Goal: Task Accomplishment & Management: Complete application form

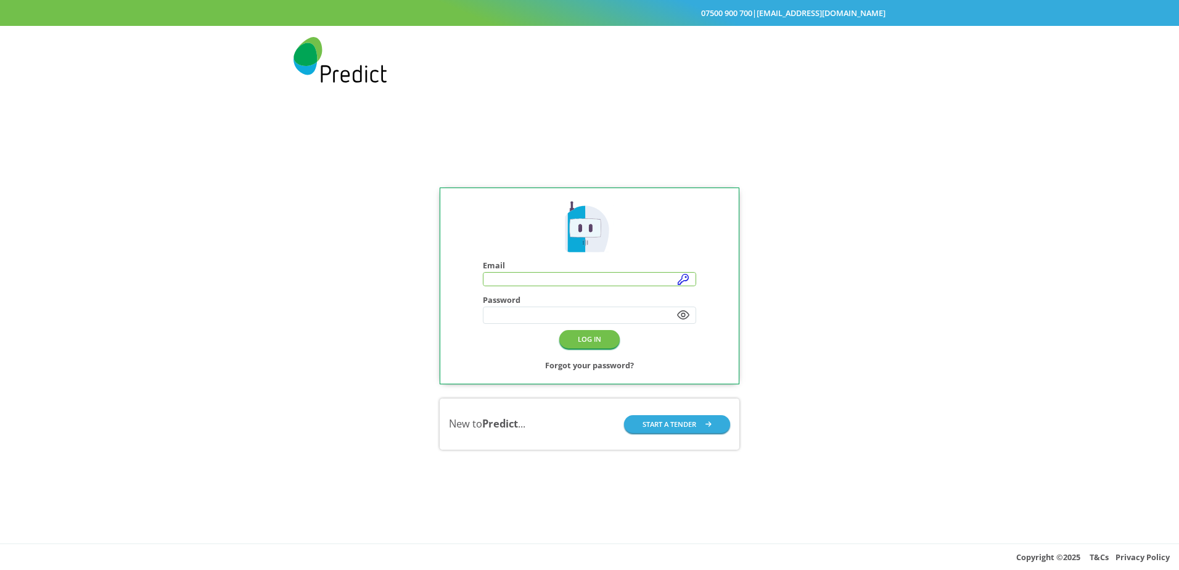
click at [682, 275] on input "text" at bounding box center [590, 280] width 213 height 14
type input "**********"
click at [600, 344] on button "LOG IN" at bounding box center [589, 340] width 60 height 18
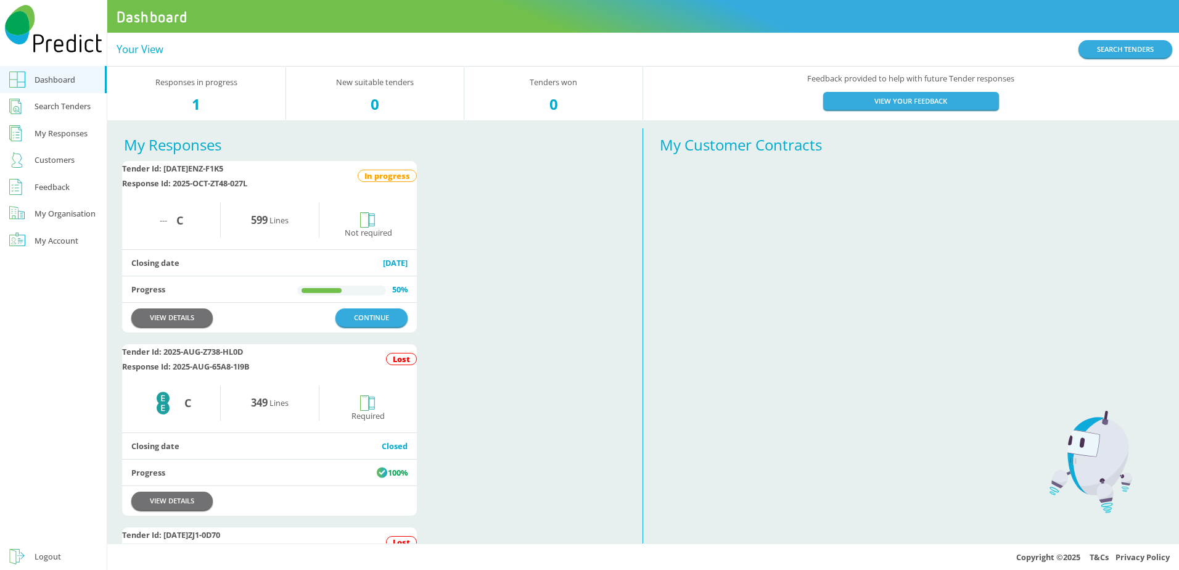
click at [57, 107] on div "Search Tenders" at bounding box center [63, 106] width 56 height 15
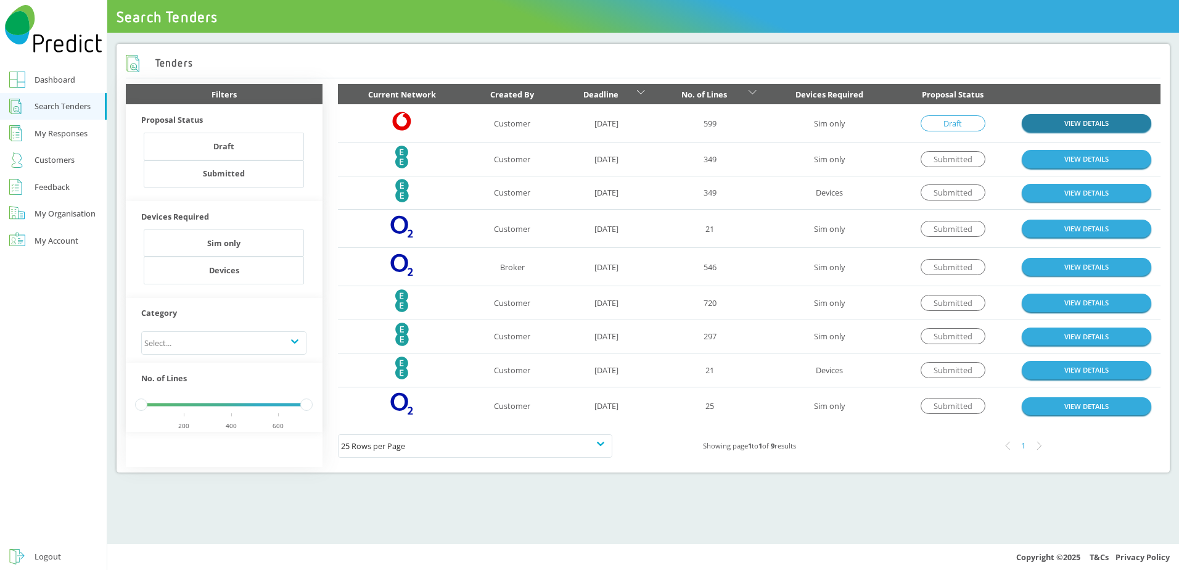
click at [1083, 123] on link "VIEW DETAILS" at bounding box center [1087, 123] width 130 height 18
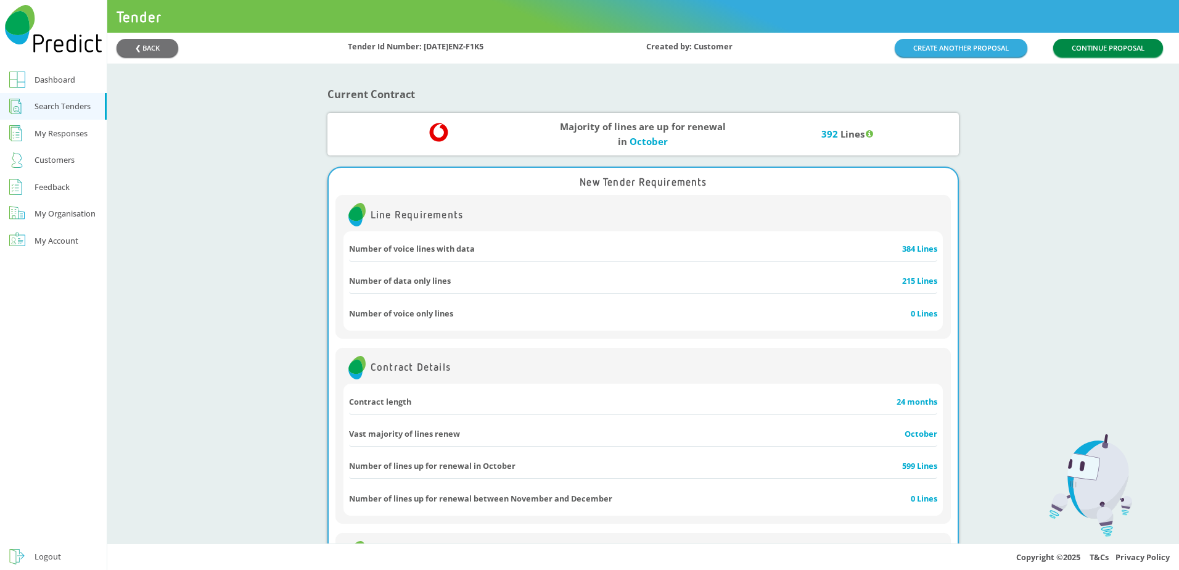
click at [1103, 49] on button "CONTINUE PROPOSAL" at bounding box center [1109, 48] width 110 height 18
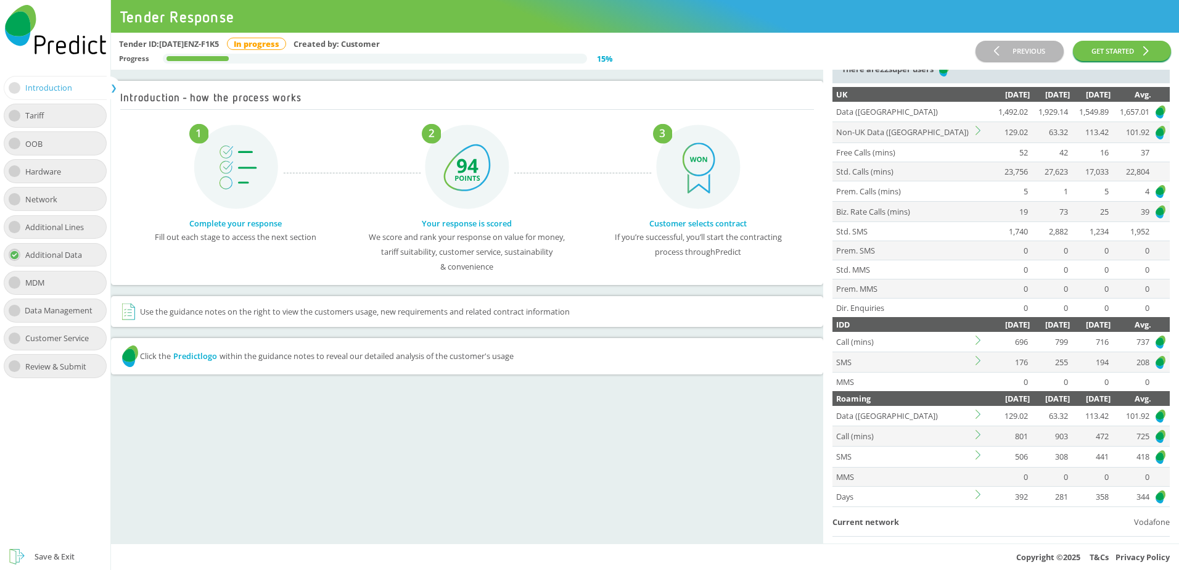
scroll to position [185, 0]
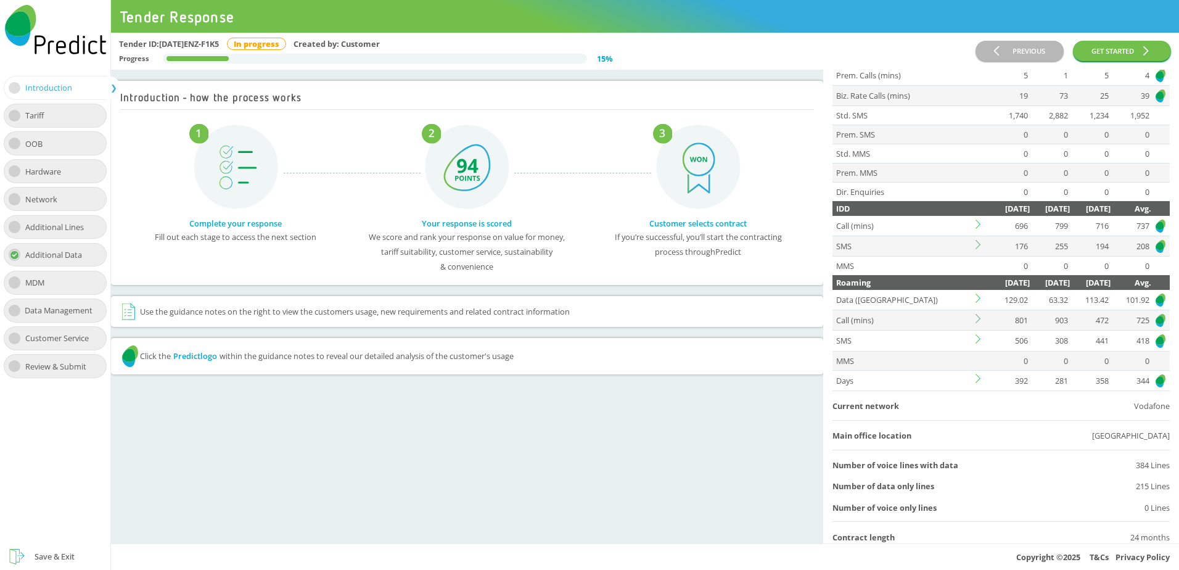
click at [1155, 299] on img at bounding box center [1161, 299] width 12 height 15
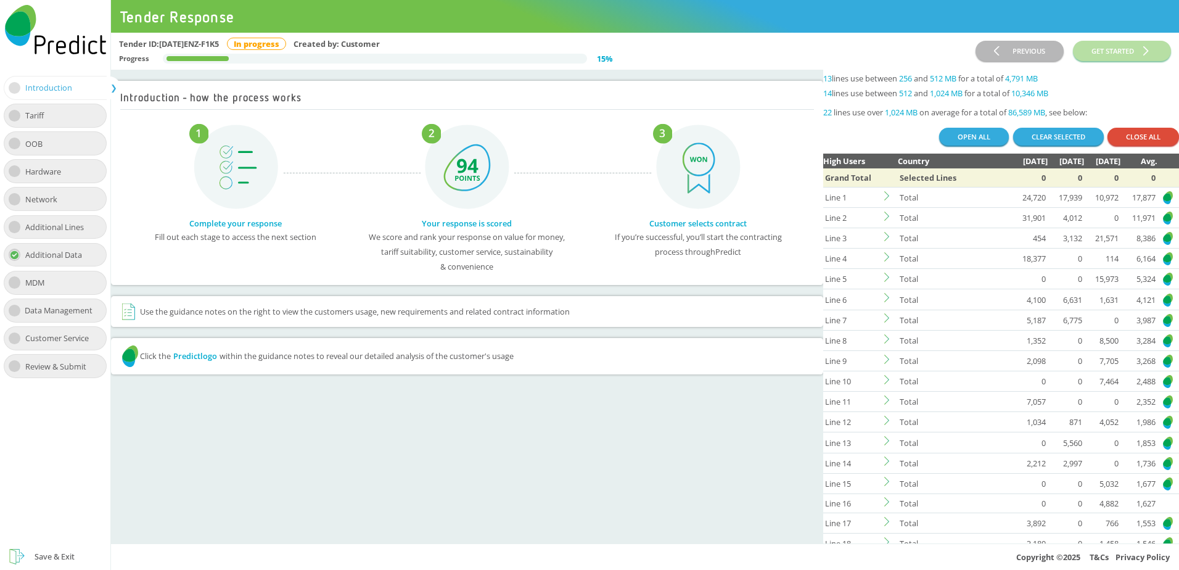
scroll to position [0, 0]
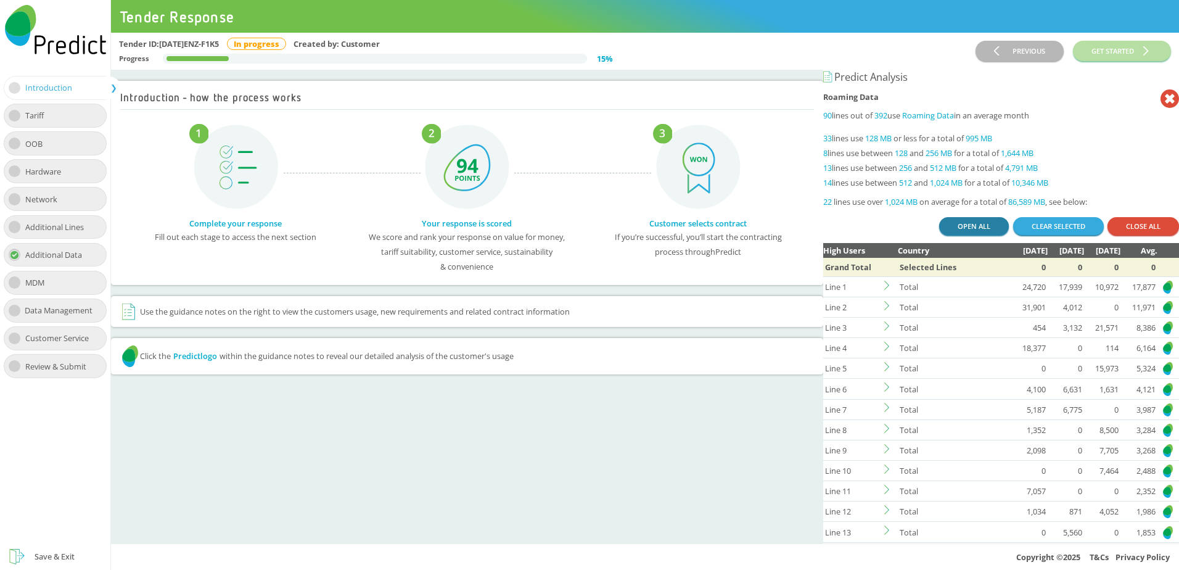
click at [975, 232] on button "OPEN ALL" at bounding box center [974, 226] width 70 height 18
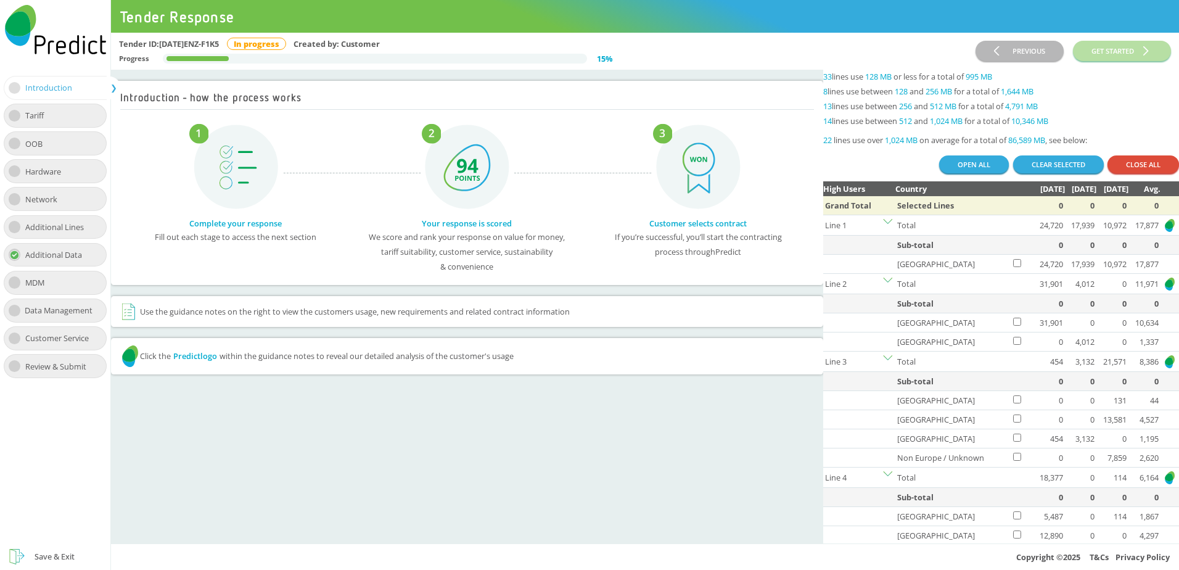
scroll to position [123, 0]
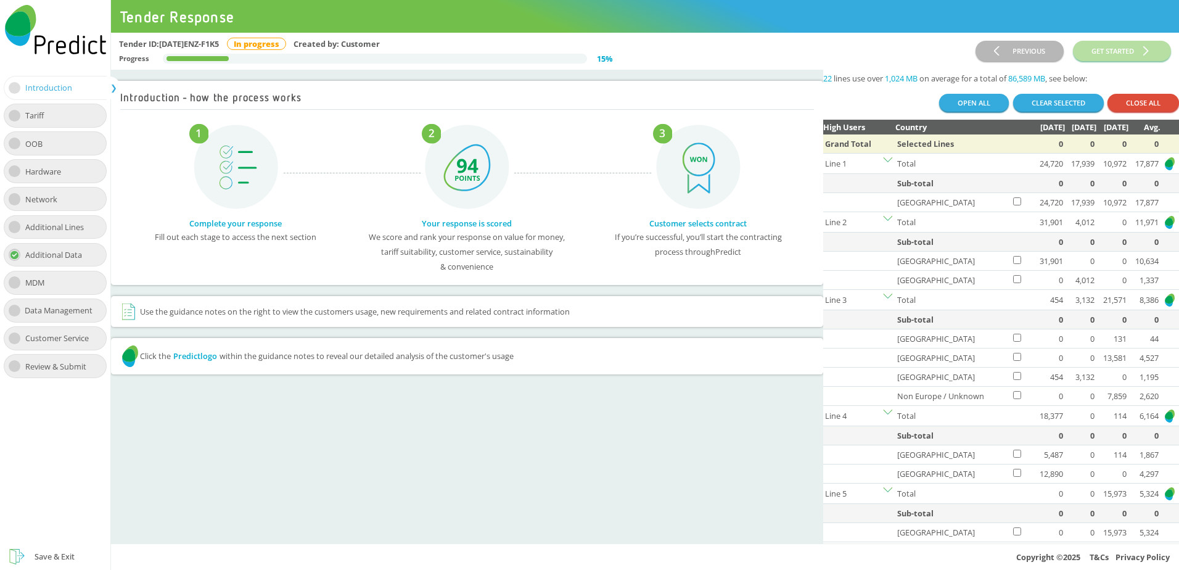
click at [1164, 170] on img at bounding box center [1170, 163] width 12 height 15
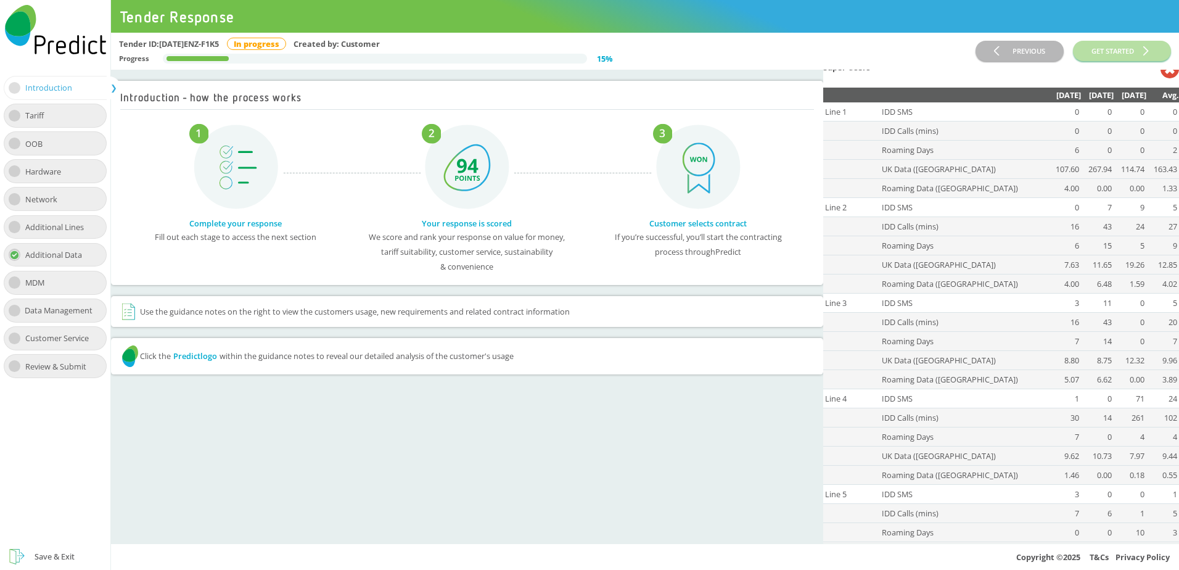
scroll to position [0, 0]
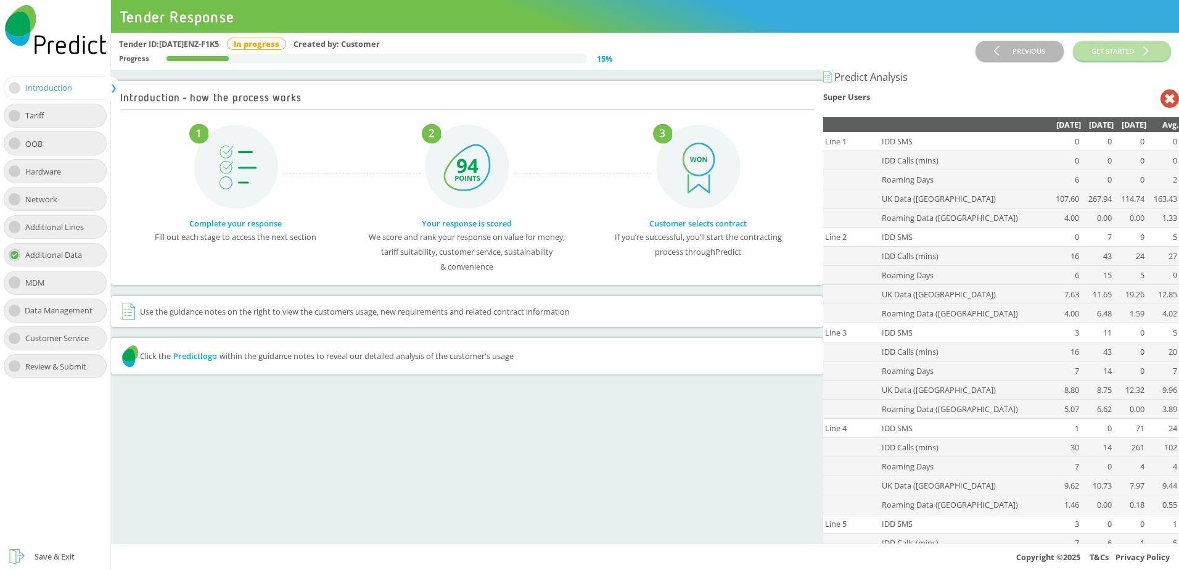
click at [1161, 97] on icon at bounding box center [1170, 98] width 19 height 19
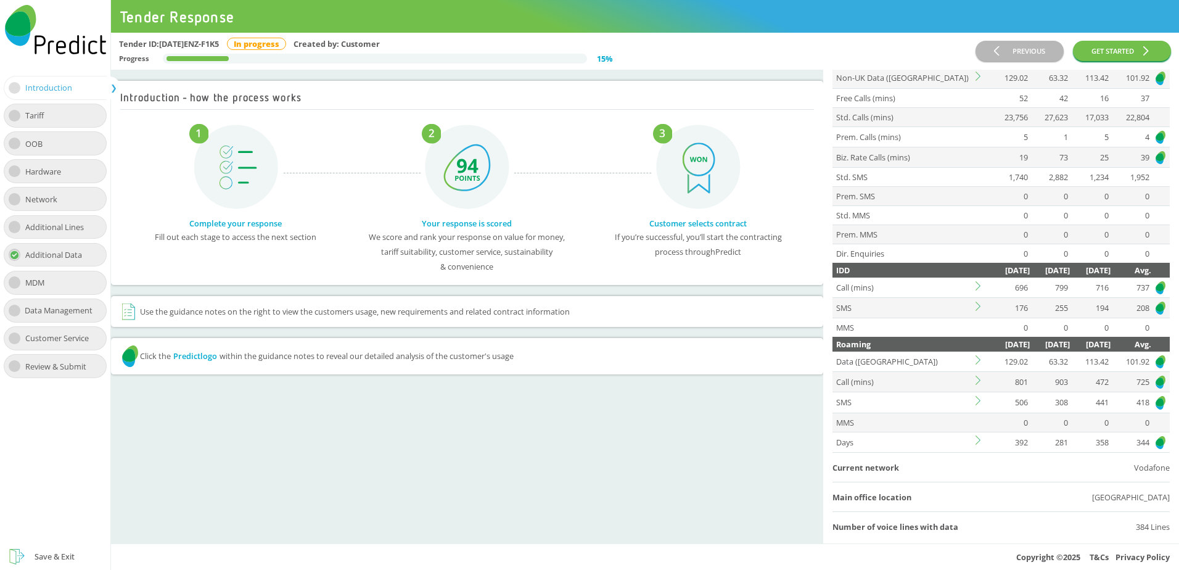
scroll to position [62, 0]
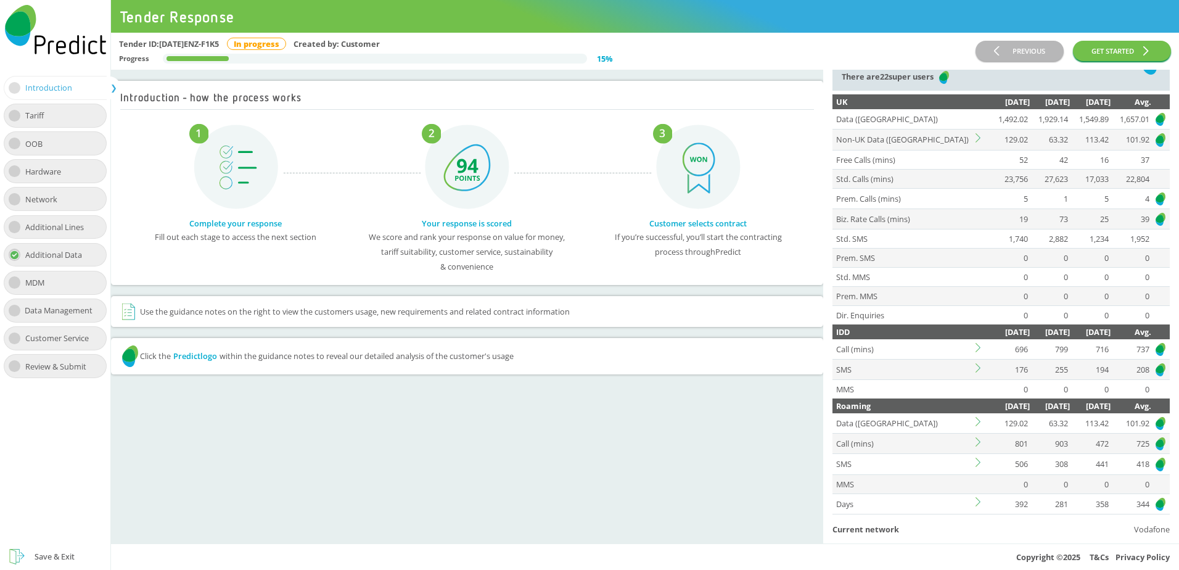
click at [1155, 139] on img at bounding box center [1161, 139] width 12 height 15
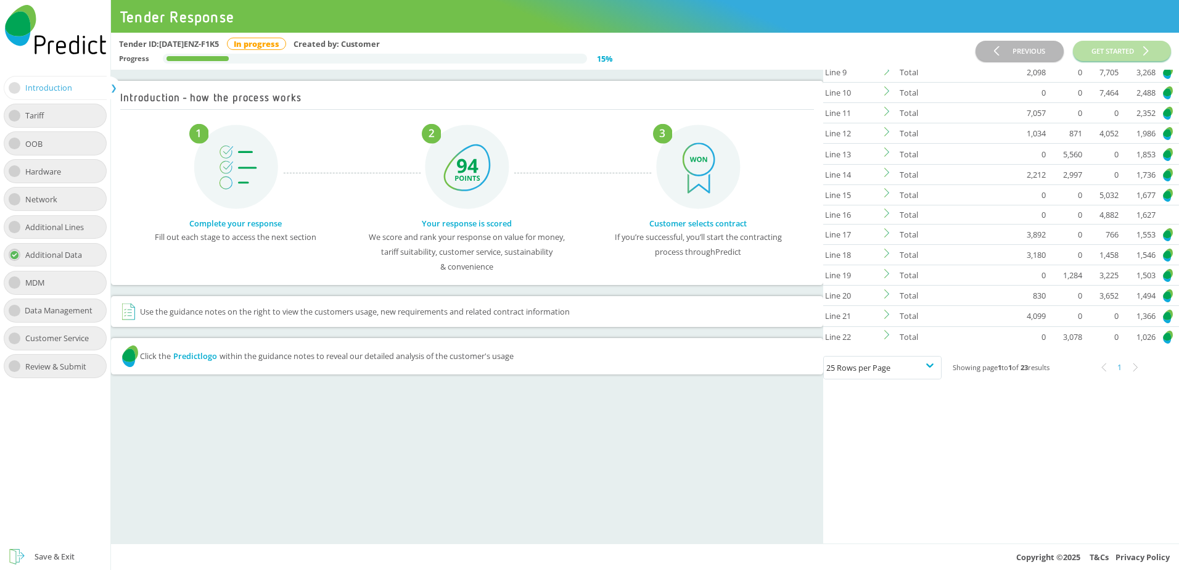
scroll to position [432, 0]
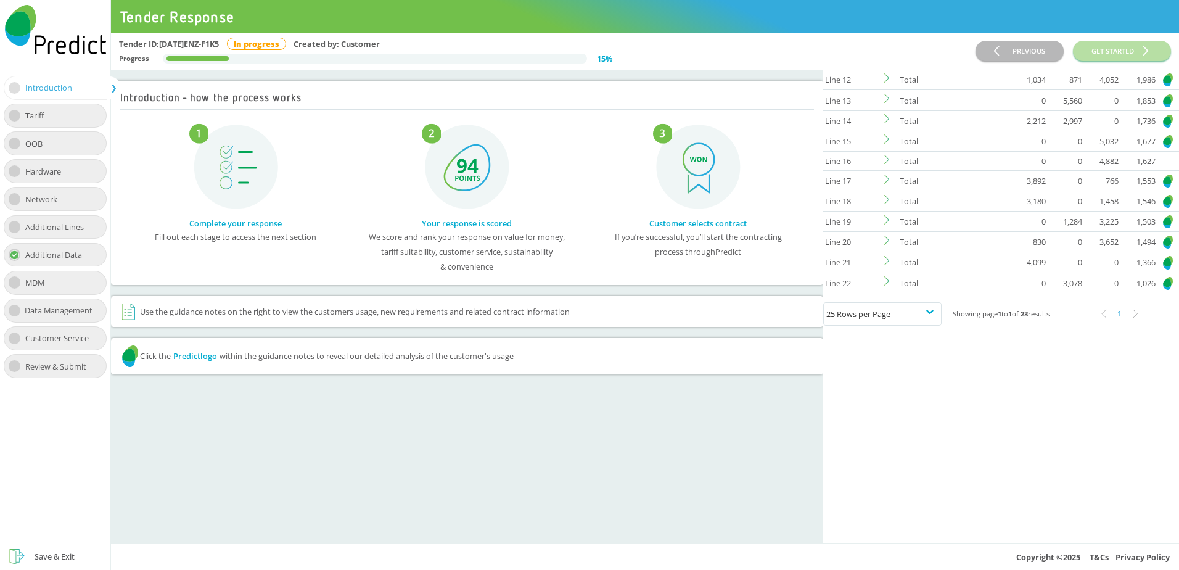
click at [892, 286] on icon at bounding box center [889, 280] width 9 height 9
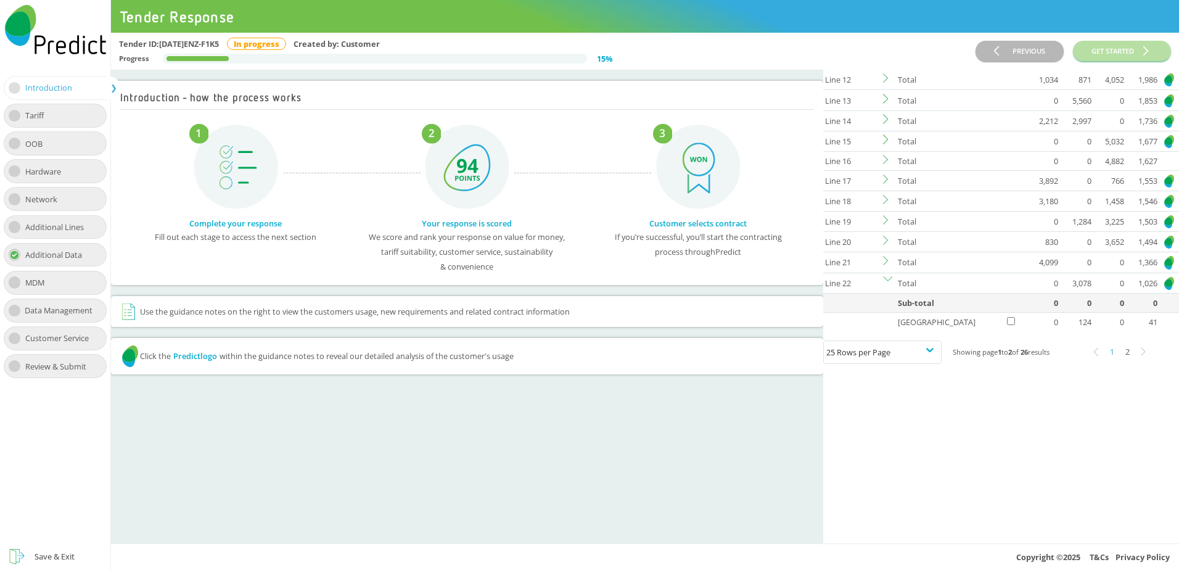
click at [893, 285] on icon at bounding box center [887, 280] width 9 height 9
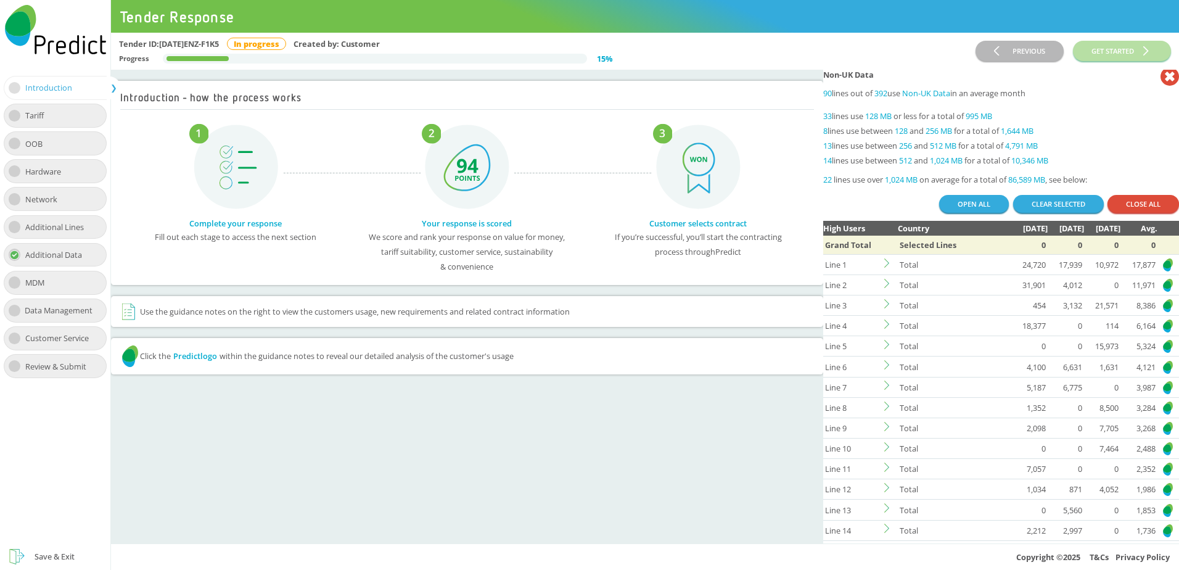
scroll to position [0, 0]
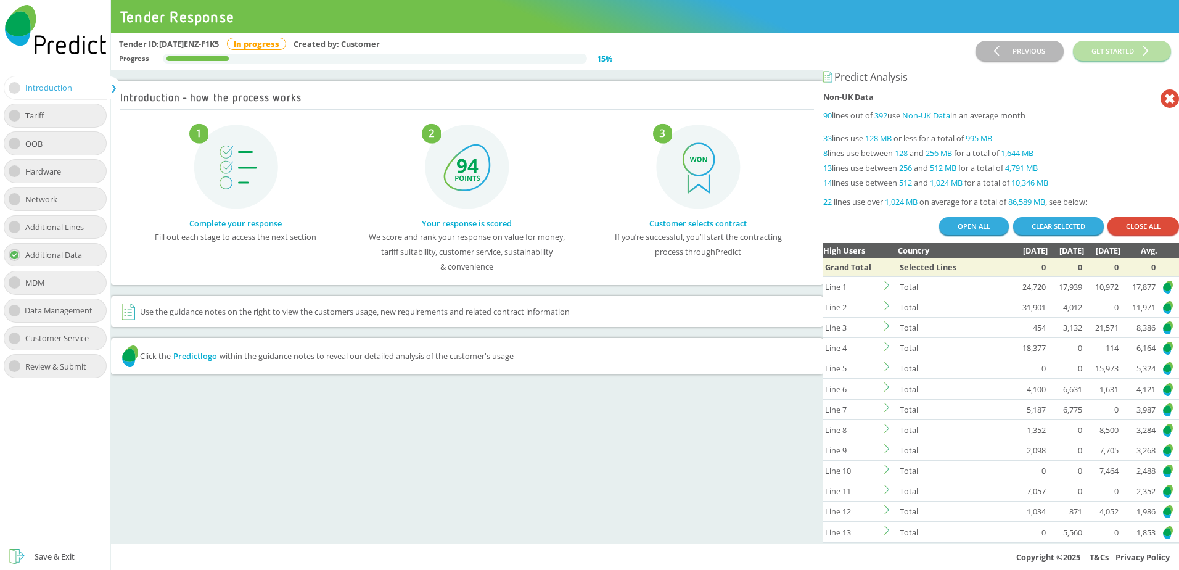
click at [890, 351] on icon at bounding box center [889, 346] width 9 height 9
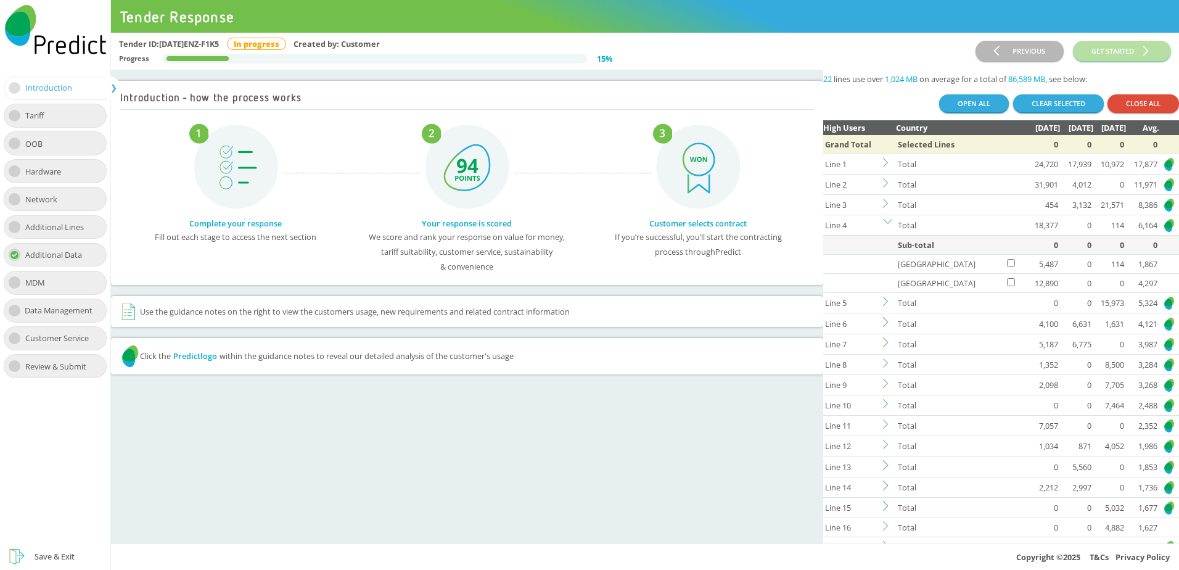
scroll to position [123, 0]
click at [893, 224] on icon at bounding box center [887, 222] width 9 height 9
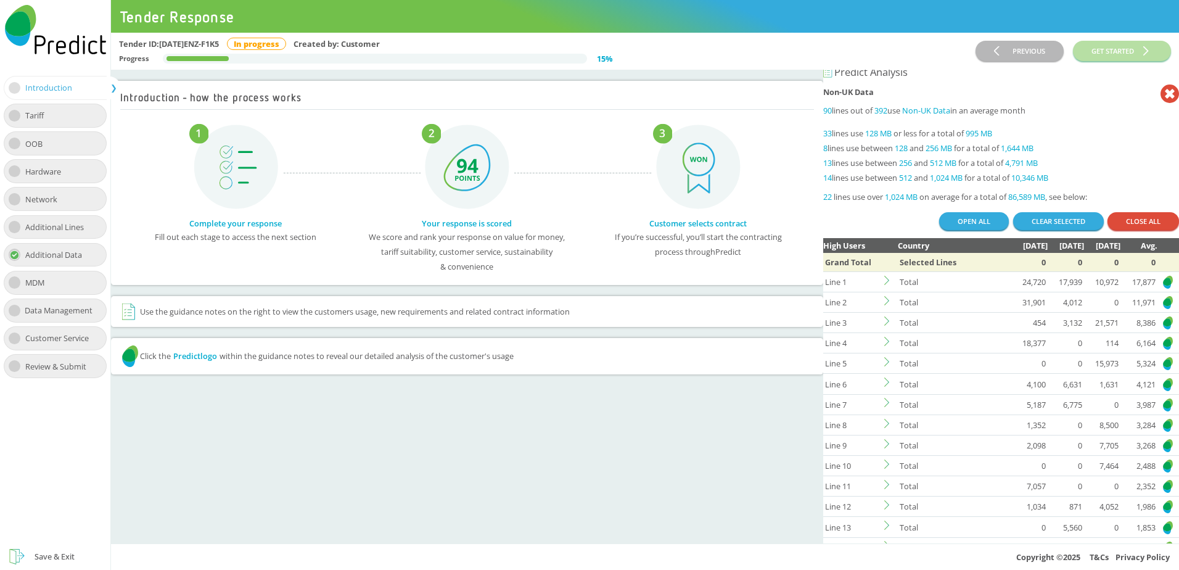
scroll to position [0, 0]
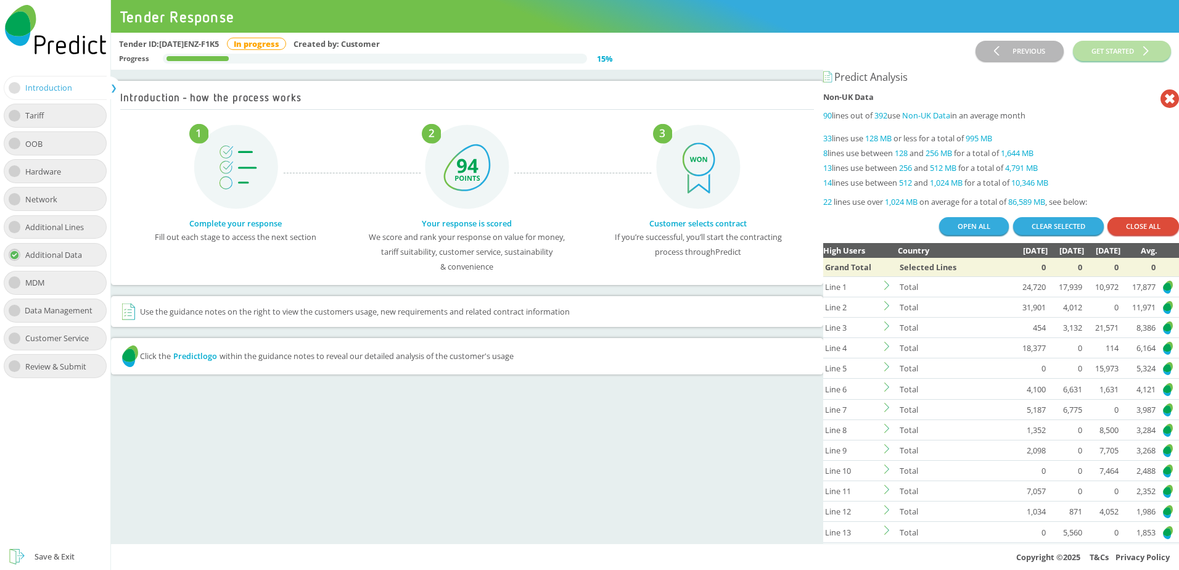
click at [1161, 104] on icon at bounding box center [1170, 98] width 19 height 19
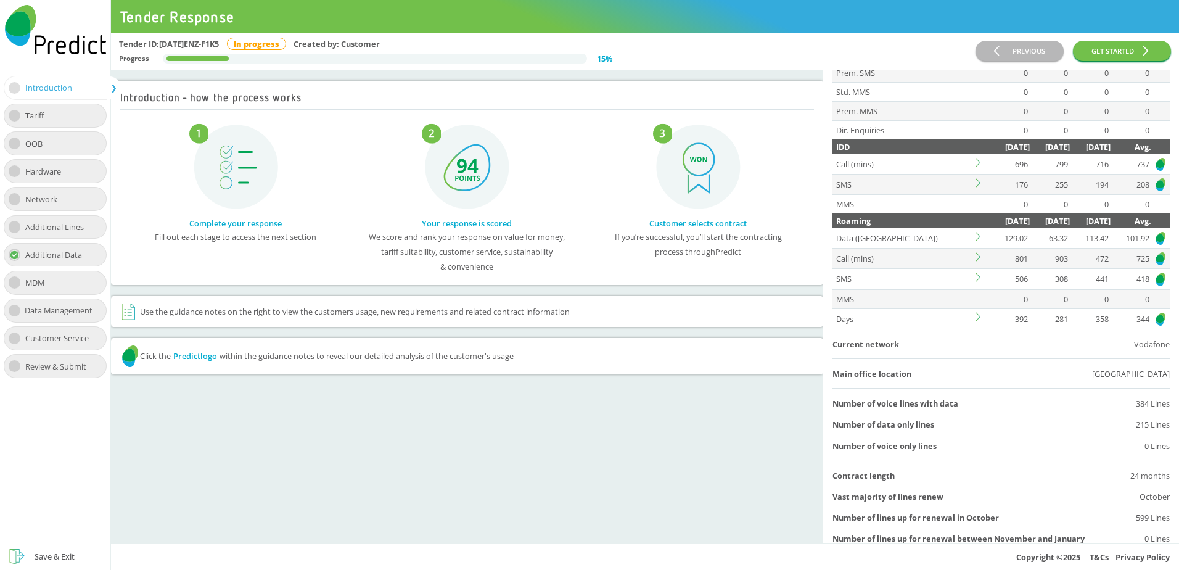
scroll to position [308, 0]
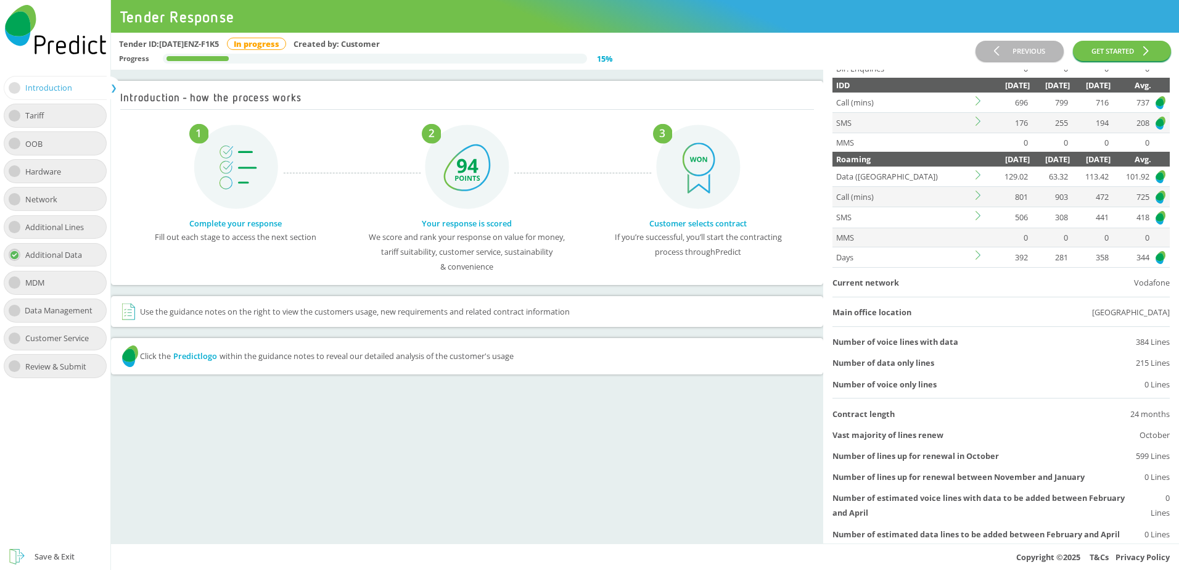
click at [974, 196] on td at bounding box center [981, 197] width 15 height 20
click at [977, 196] on icon at bounding box center [980, 195] width 9 height 9
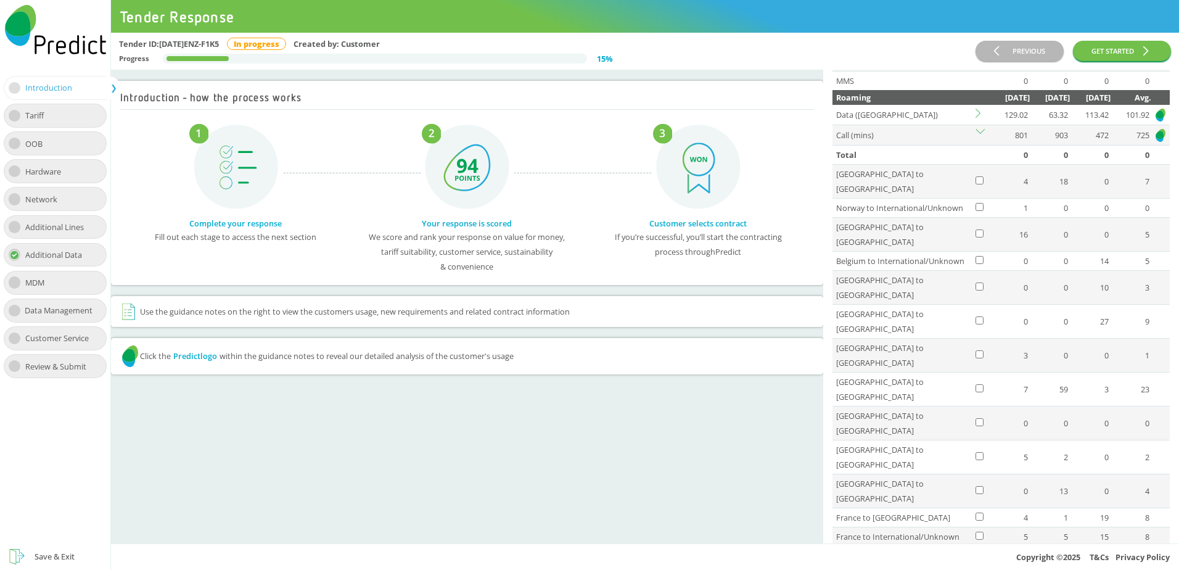
scroll to position [247, 0]
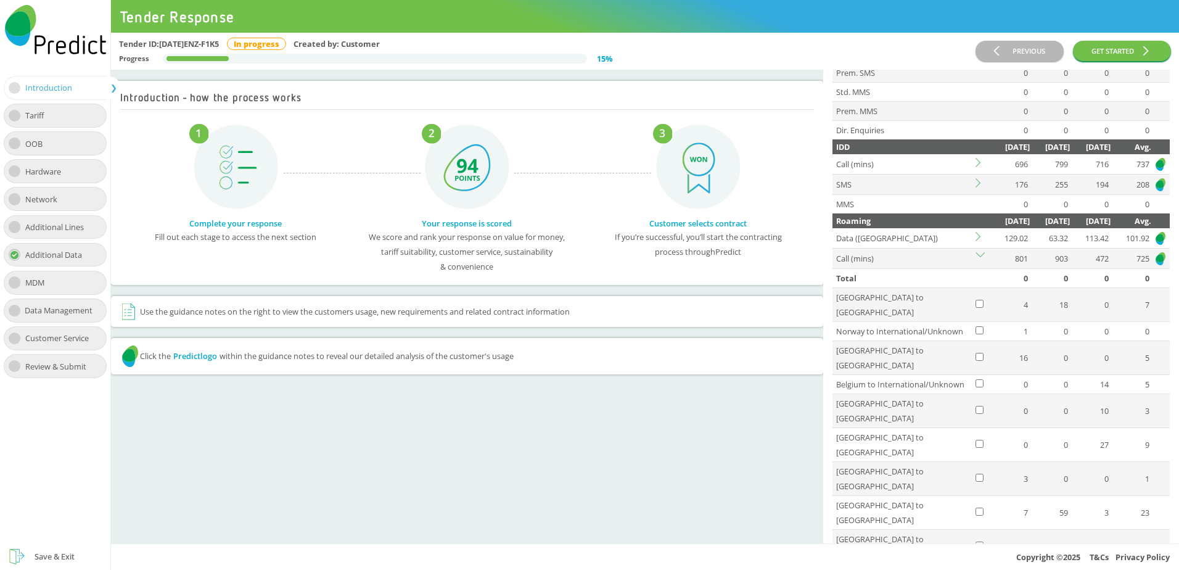
click at [981, 254] on icon at bounding box center [980, 256] width 9 height 9
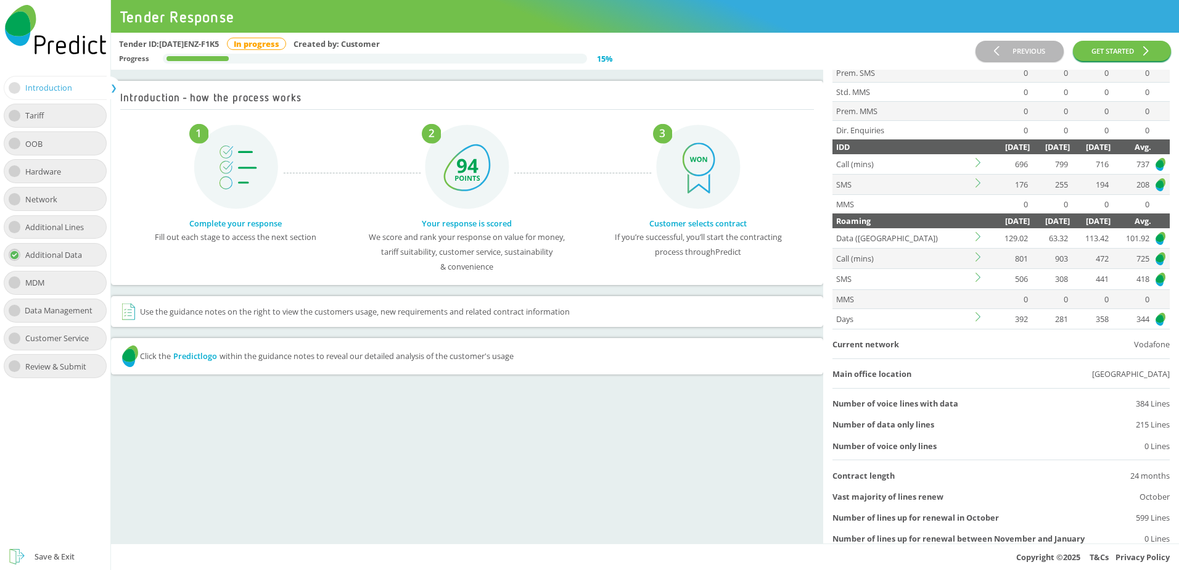
click at [976, 237] on icon at bounding box center [980, 236] width 9 height 9
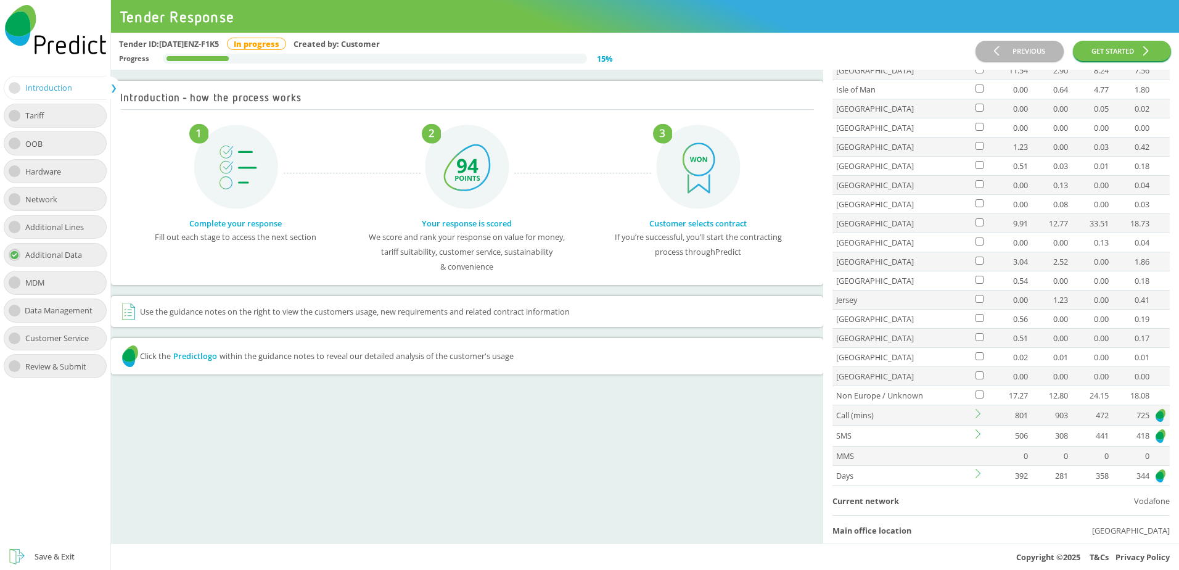
scroll to position [802, 0]
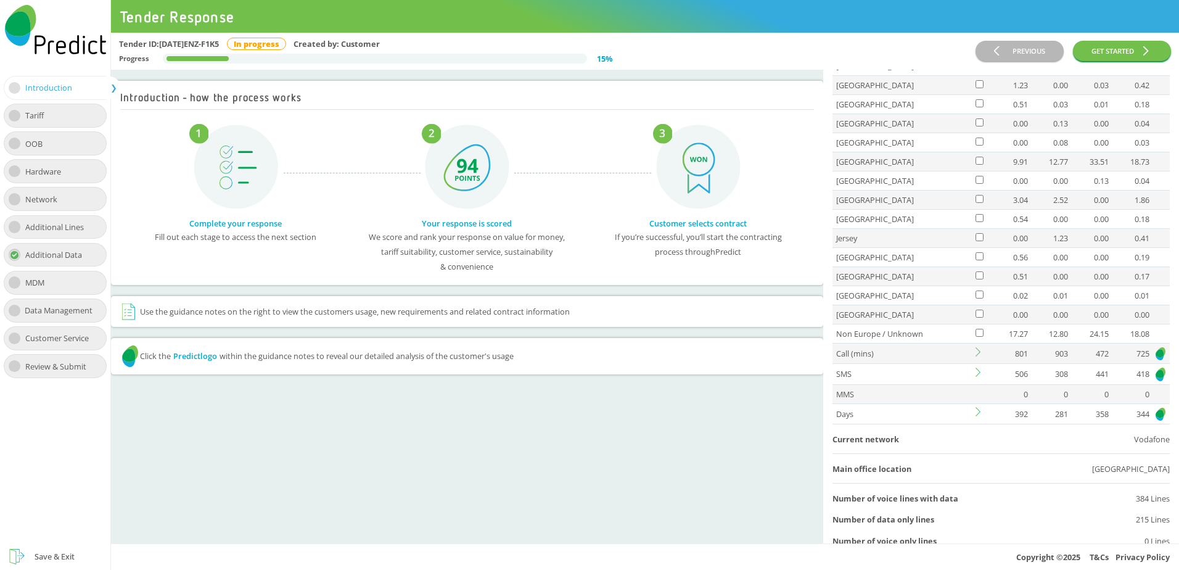
click at [978, 410] on icon at bounding box center [978, 411] width 5 height 9
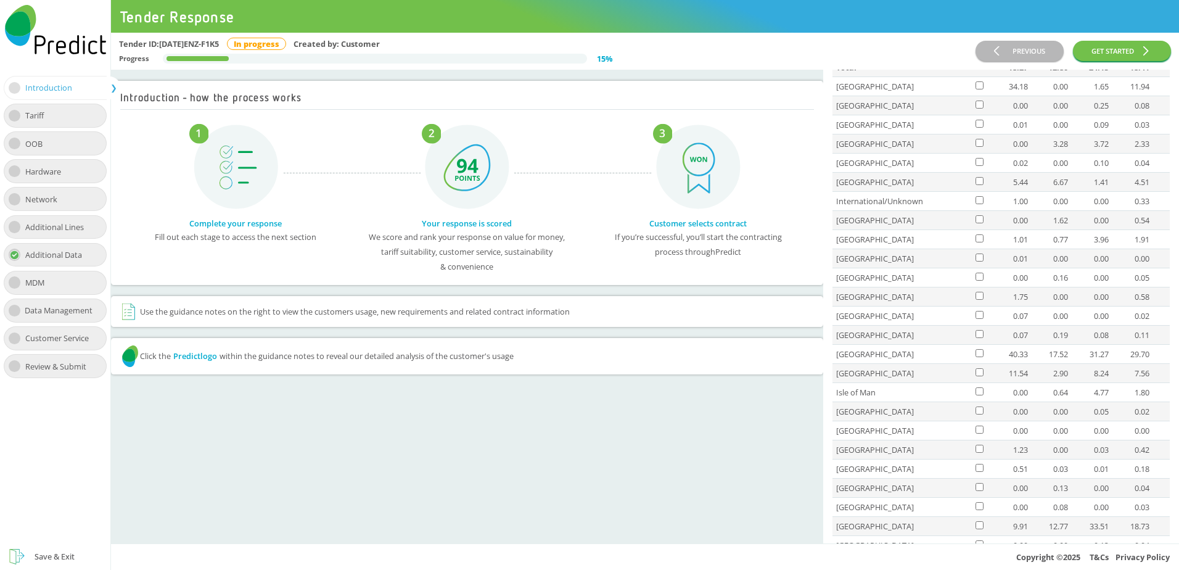
scroll to position [370, 0]
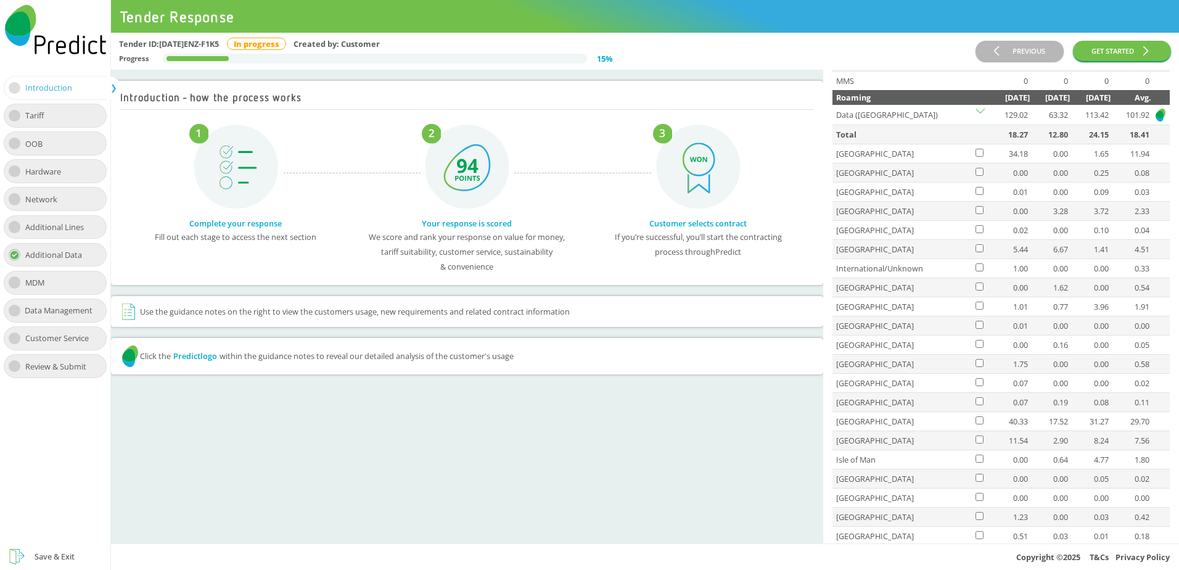
click at [981, 111] on icon at bounding box center [980, 113] width 9 height 9
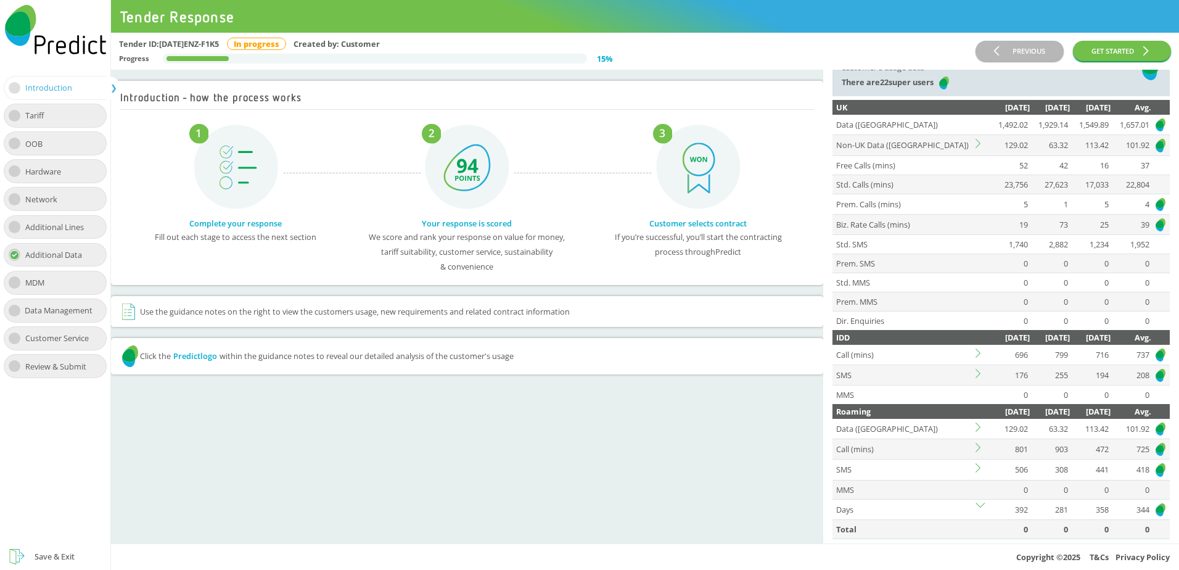
scroll to position [0, 0]
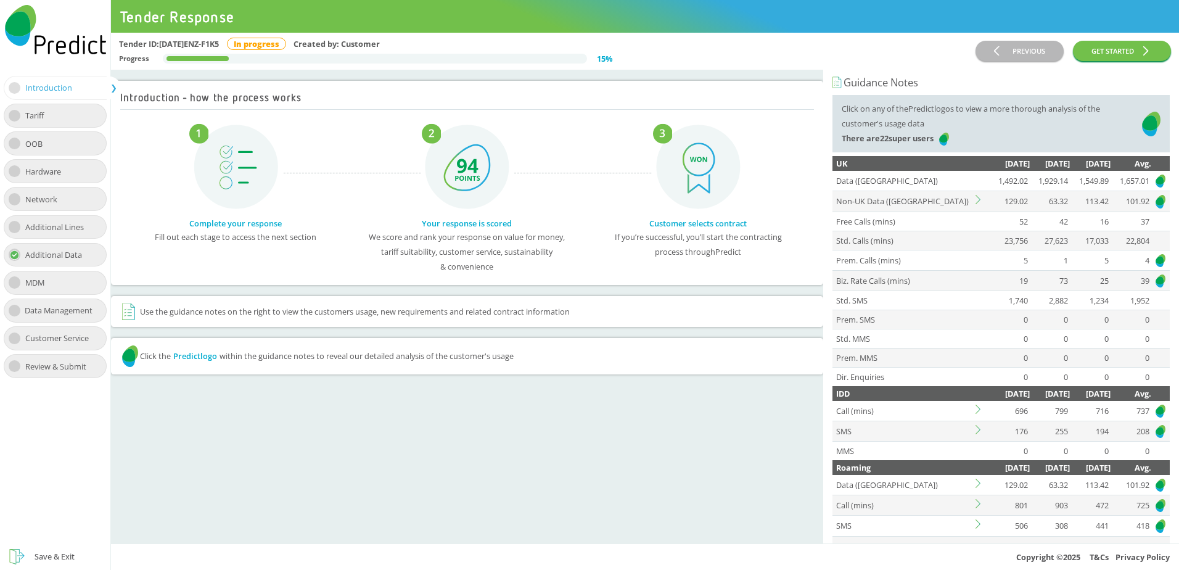
click at [1142, 120] on img at bounding box center [1151, 124] width 19 height 46
click at [951, 138] on img at bounding box center [944, 138] width 12 height 15
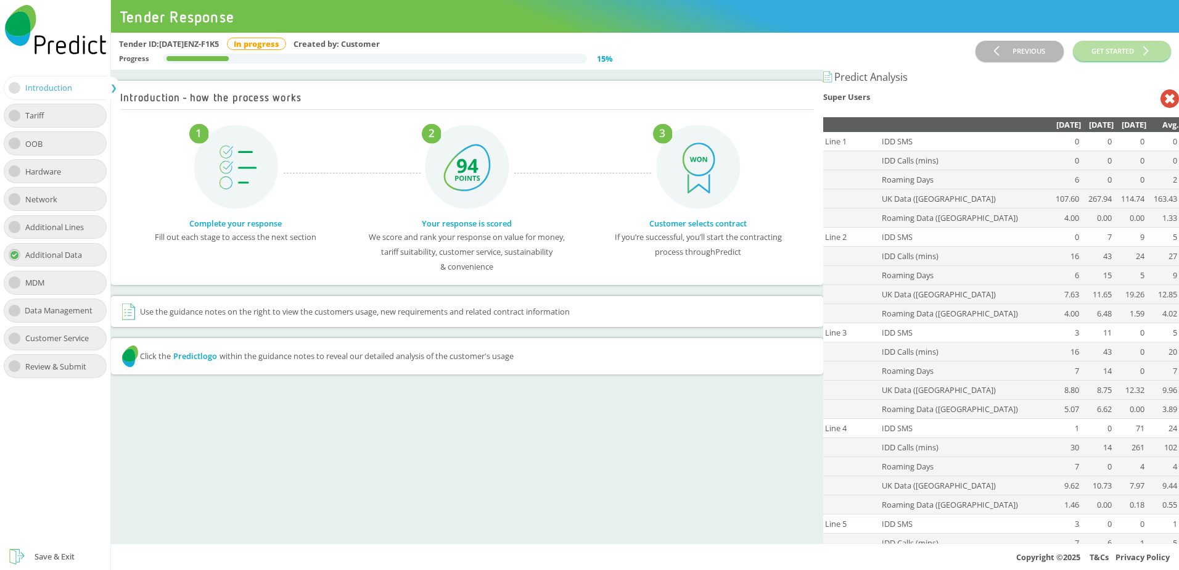
click at [1163, 104] on icon at bounding box center [1170, 98] width 19 height 19
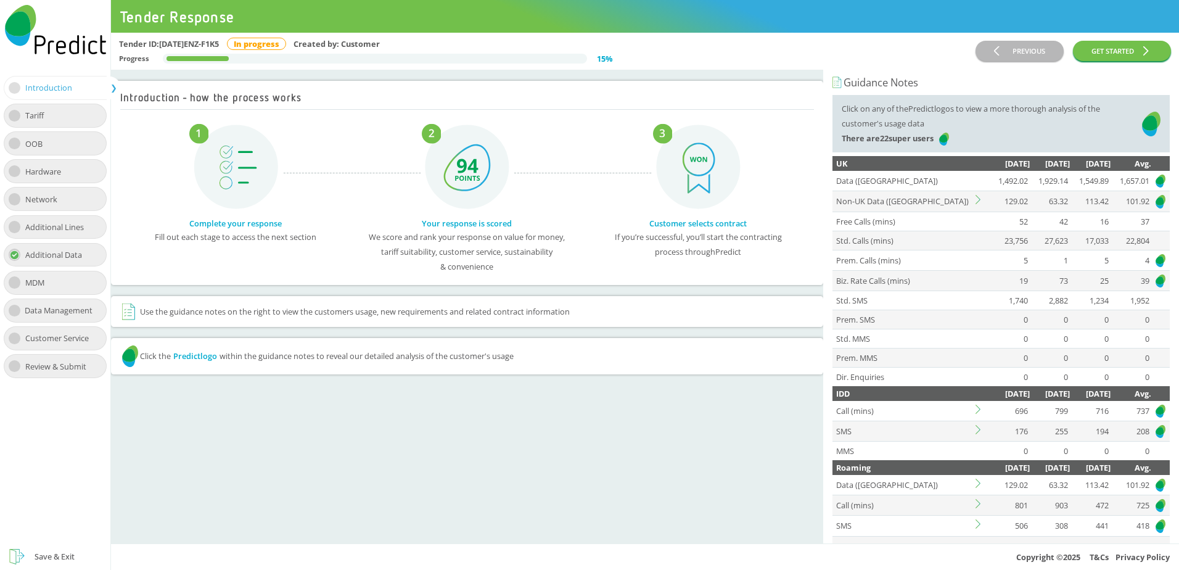
click at [1155, 178] on img at bounding box center [1161, 180] width 12 height 15
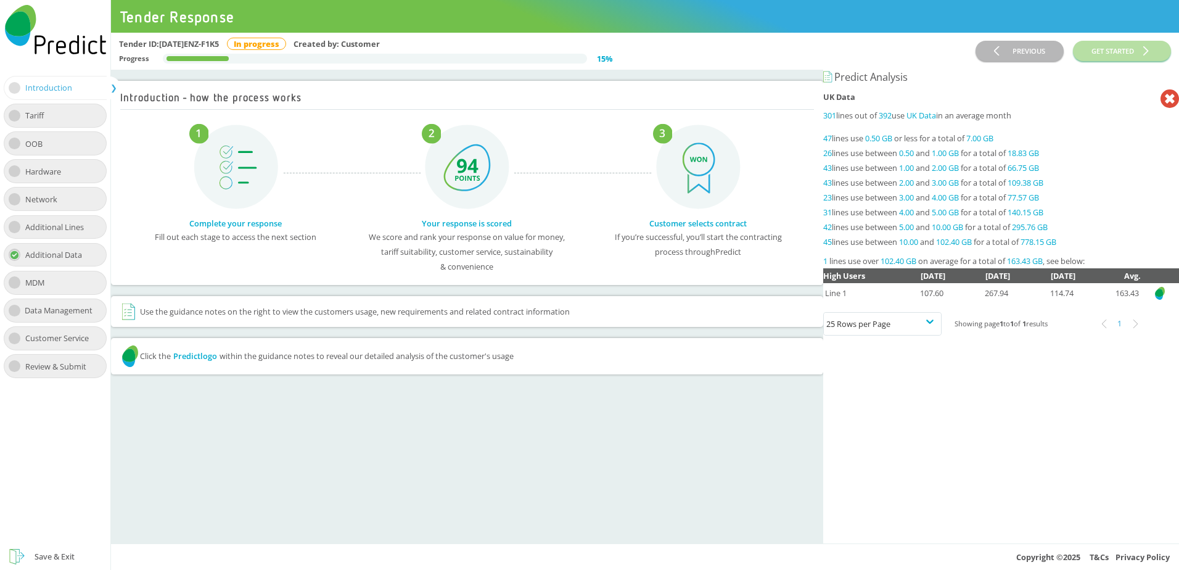
click at [1161, 105] on icon at bounding box center [1170, 98] width 19 height 19
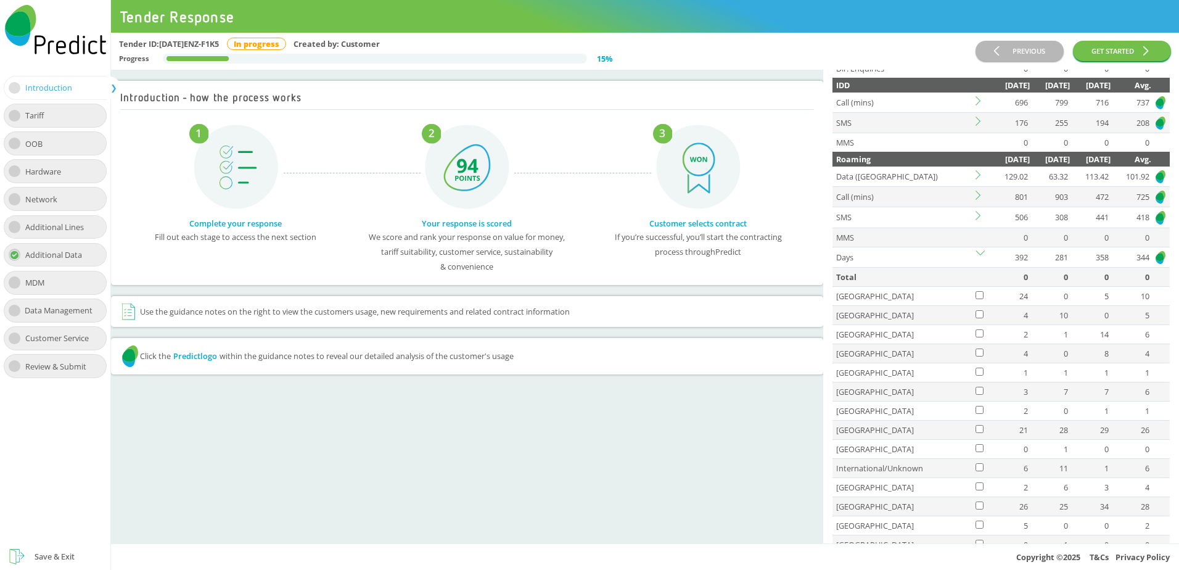
scroll to position [370, 0]
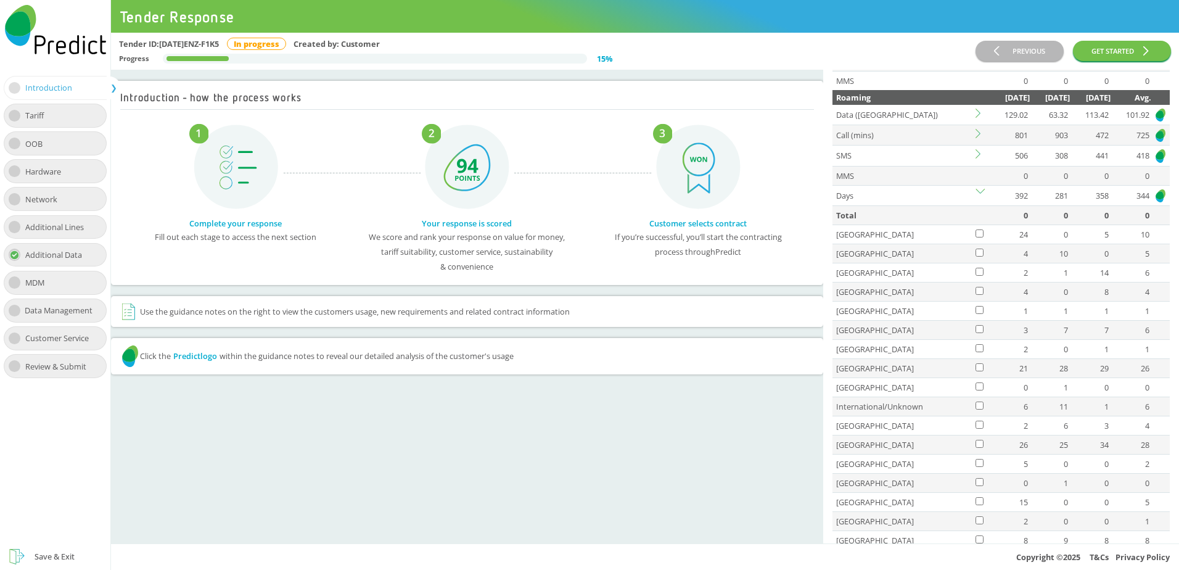
click at [981, 191] on icon at bounding box center [980, 193] width 9 height 9
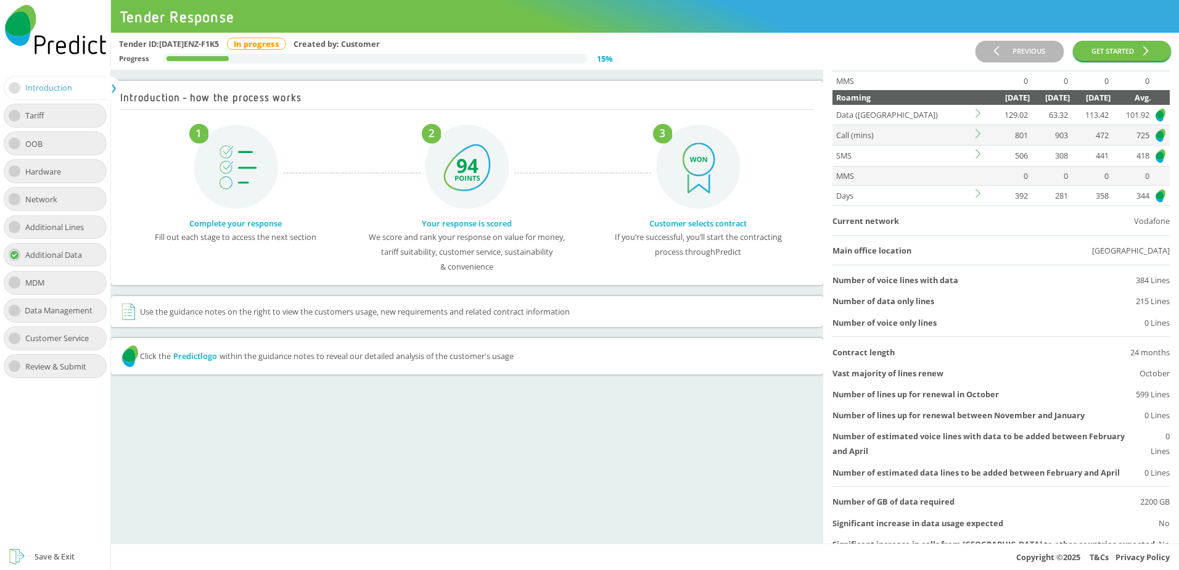
click at [981, 191] on icon at bounding box center [980, 193] width 9 height 9
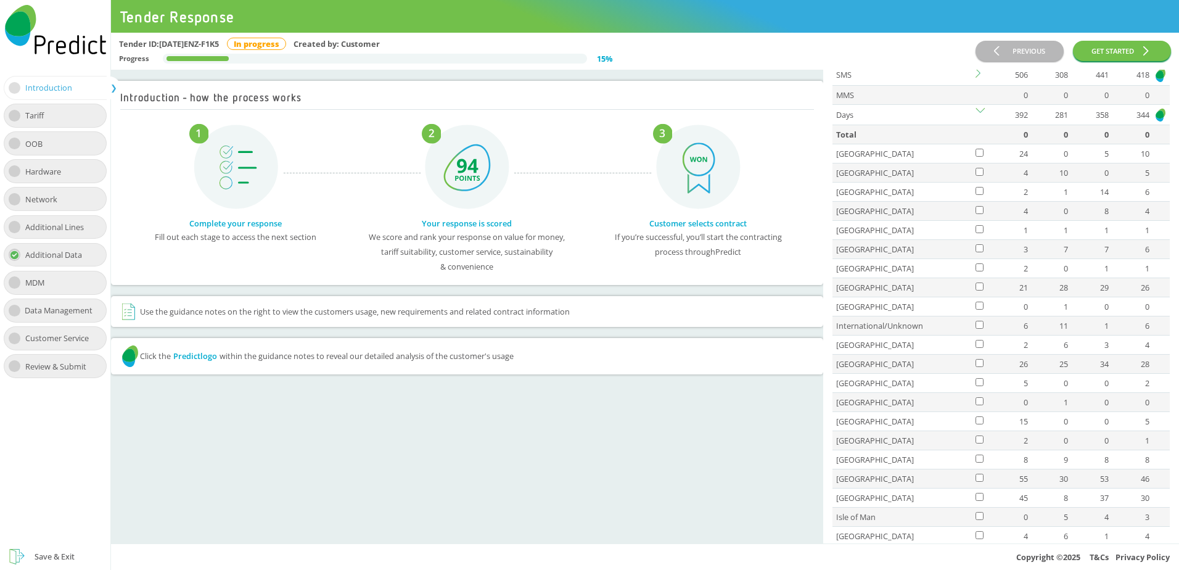
scroll to position [432, 0]
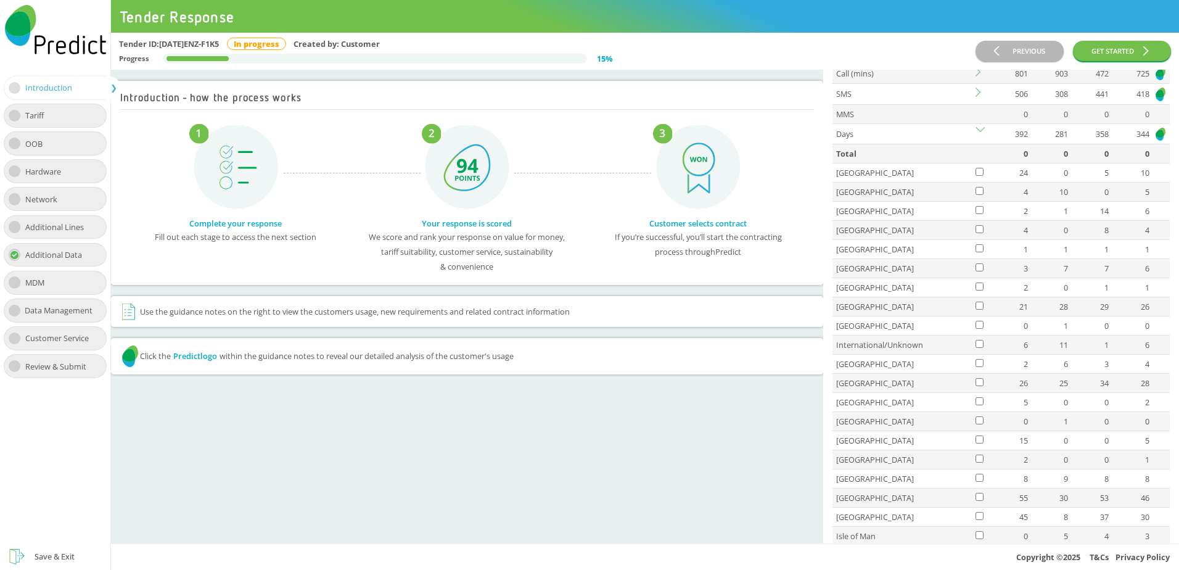
click at [984, 175] on td at bounding box center [981, 172] width 15 height 19
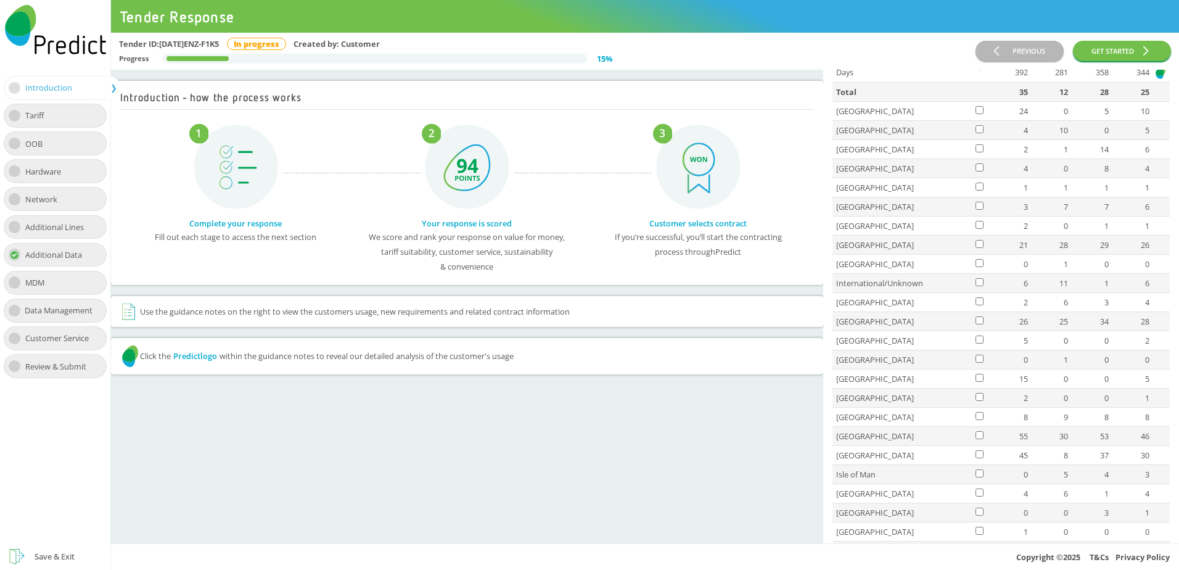
click at [978, 200] on td at bounding box center [981, 206] width 15 height 19
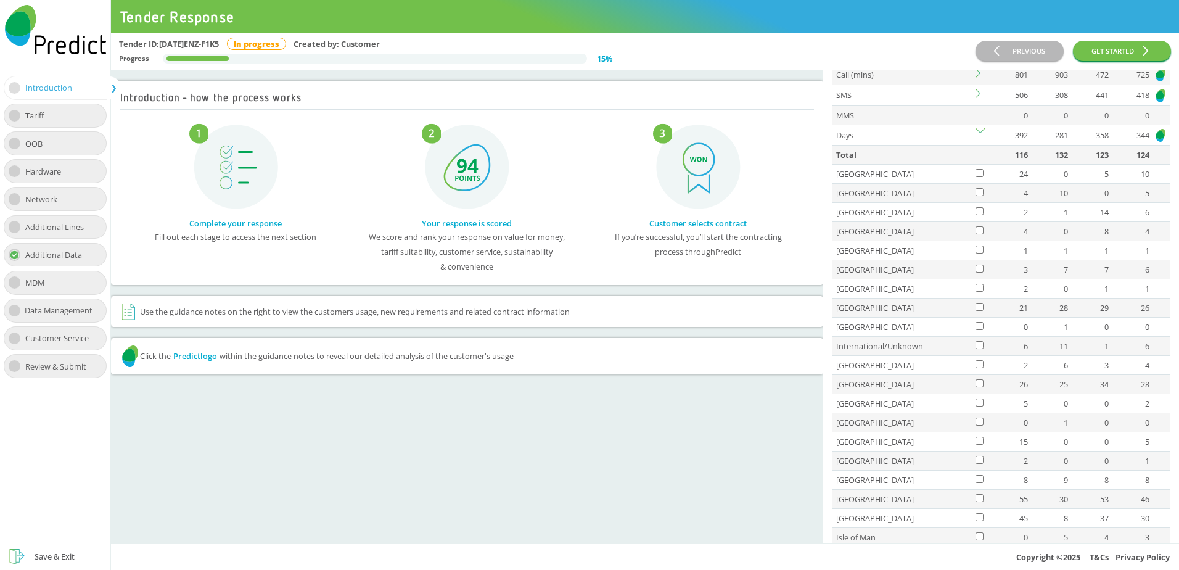
scroll to position [432, 0]
click at [982, 131] on icon at bounding box center [980, 131] width 9 height 9
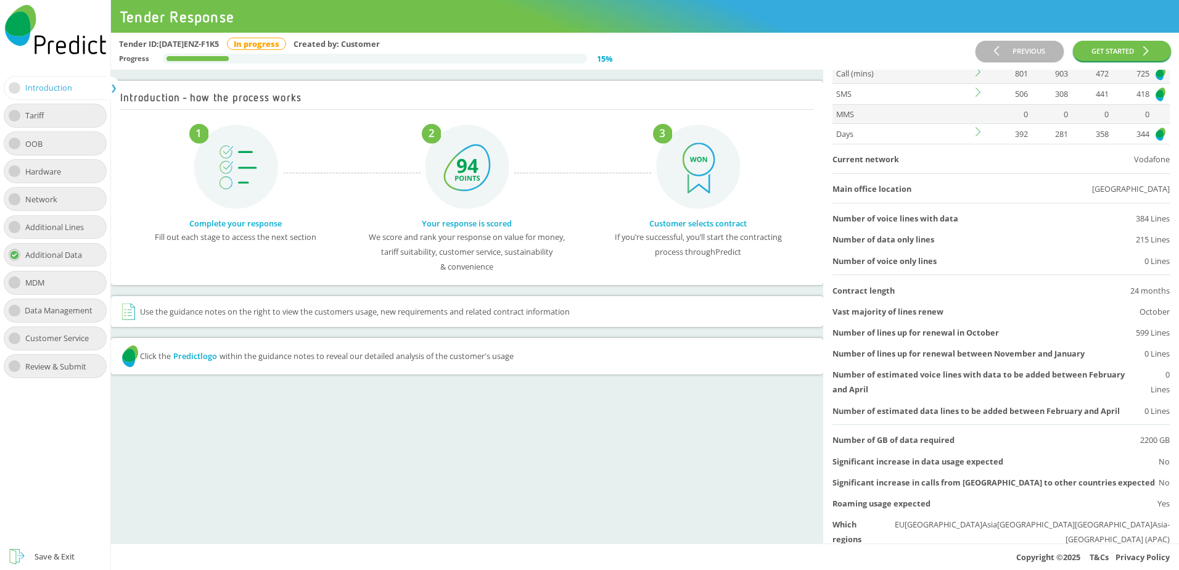
click at [980, 128] on icon at bounding box center [980, 131] width 9 height 9
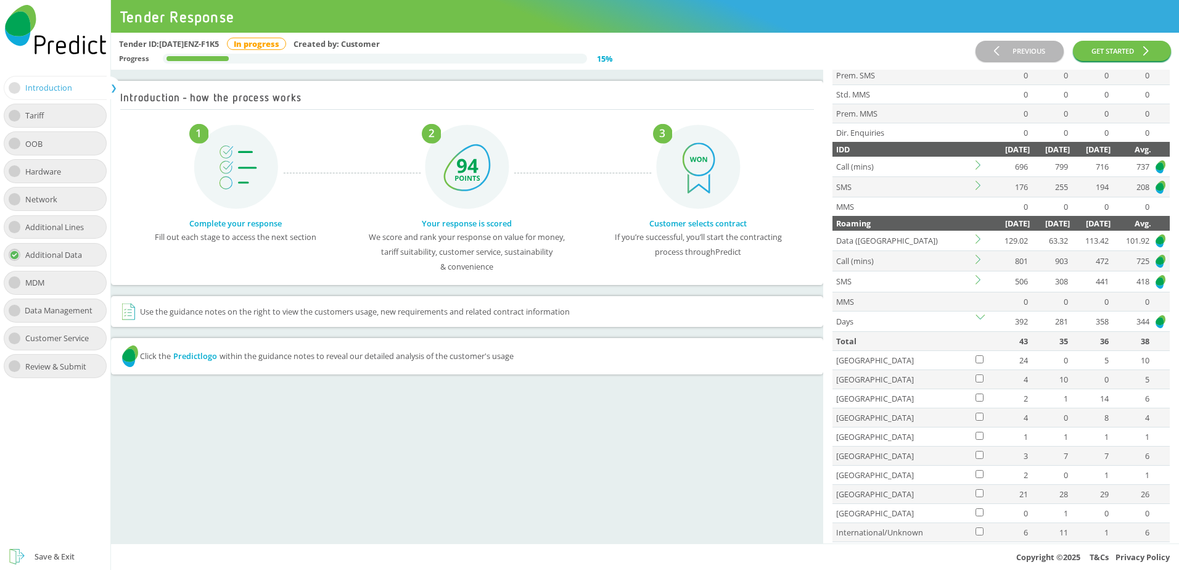
scroll to position [247, 0]
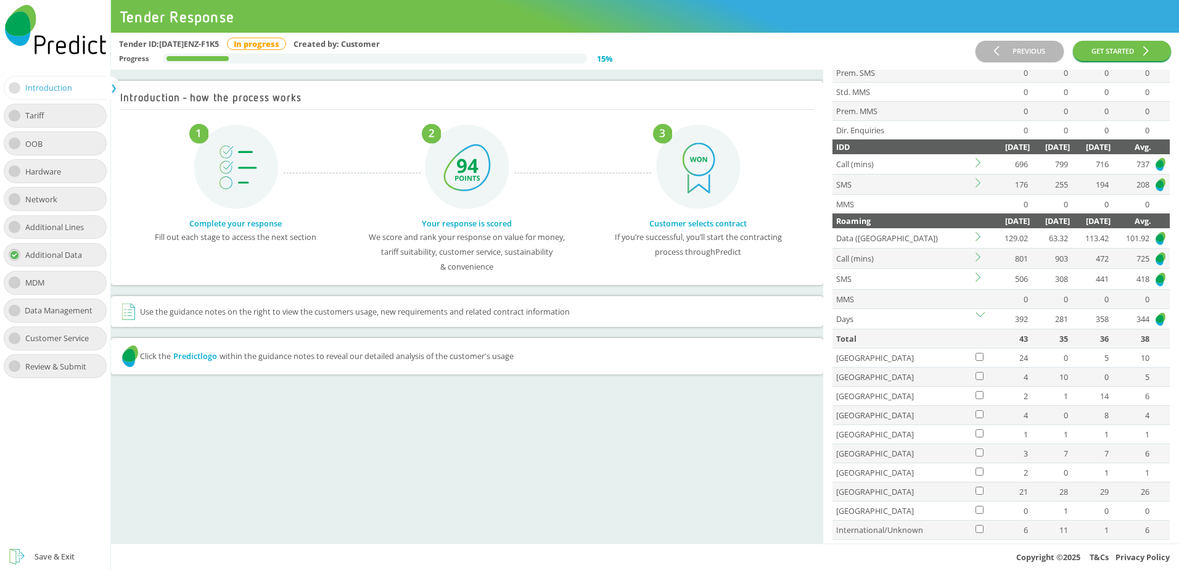
click at [981, 314] on icon at bounding box center [980, 316] width 9 height 9
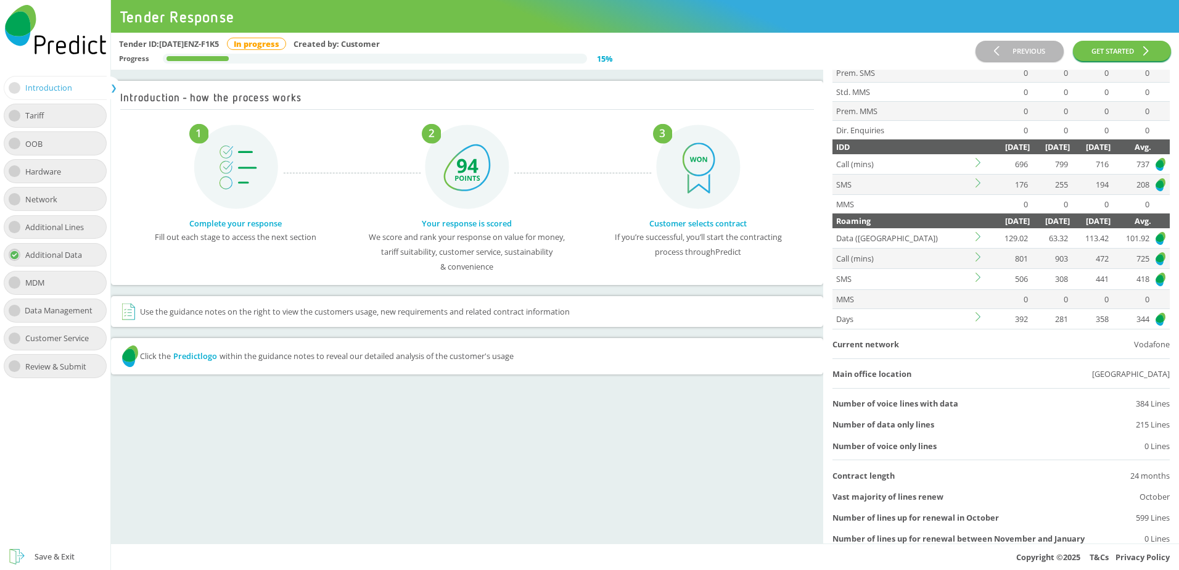
click at [980, 234] on icon at bounding box center [980, 236] width 9 height 9
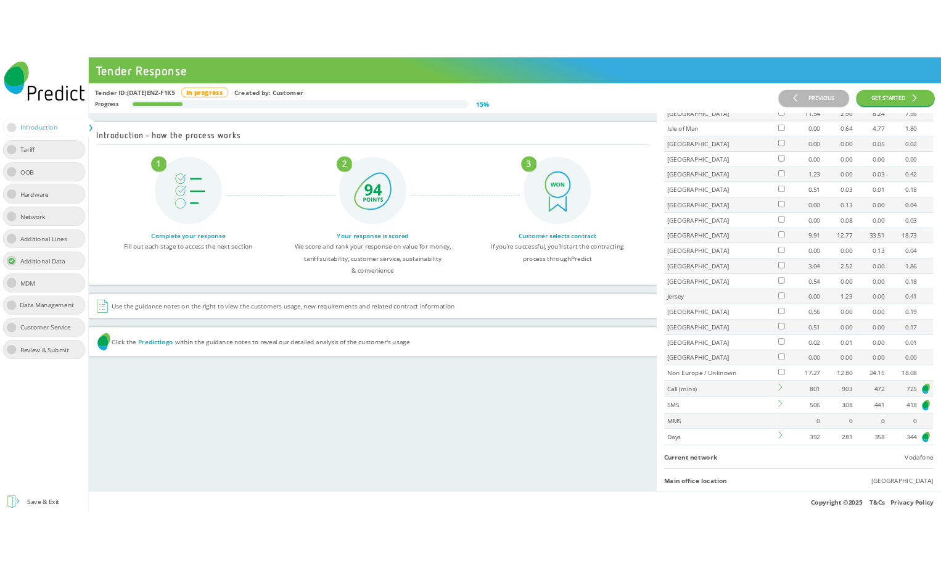
scroll to position [802, 0]
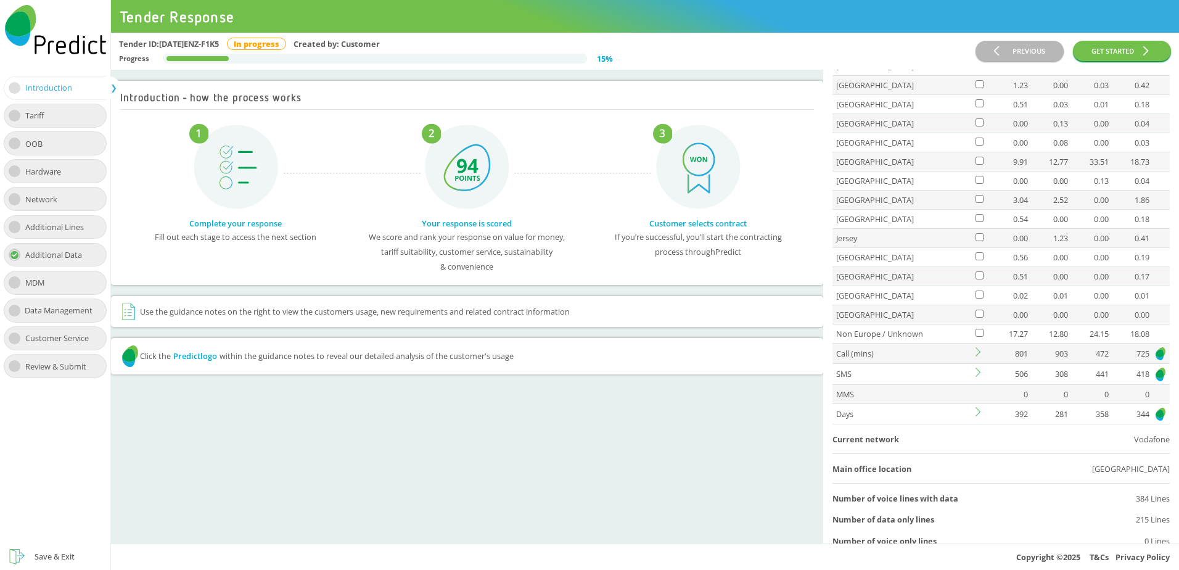
click at [1156, 413] on img at bounding box center [1161, 414] width 12 height 15
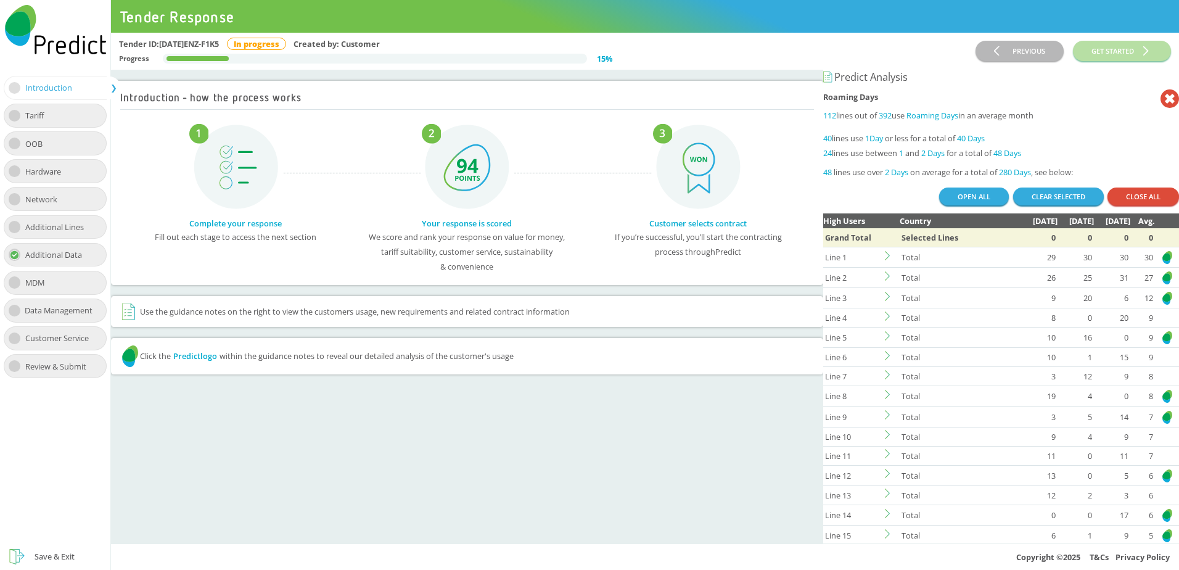
click at [1165, 104] on icon at bounding box center [1170, 98] width 19 height 19
